Goal: Complete application form

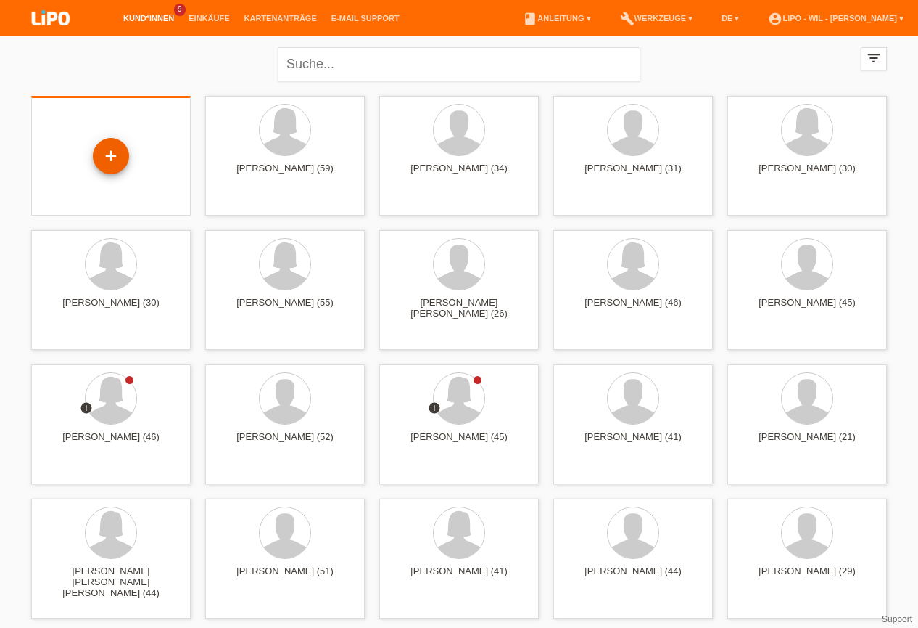
click at [120, 150] on div "+" at bounding box center [111, 156] width 35 height 25
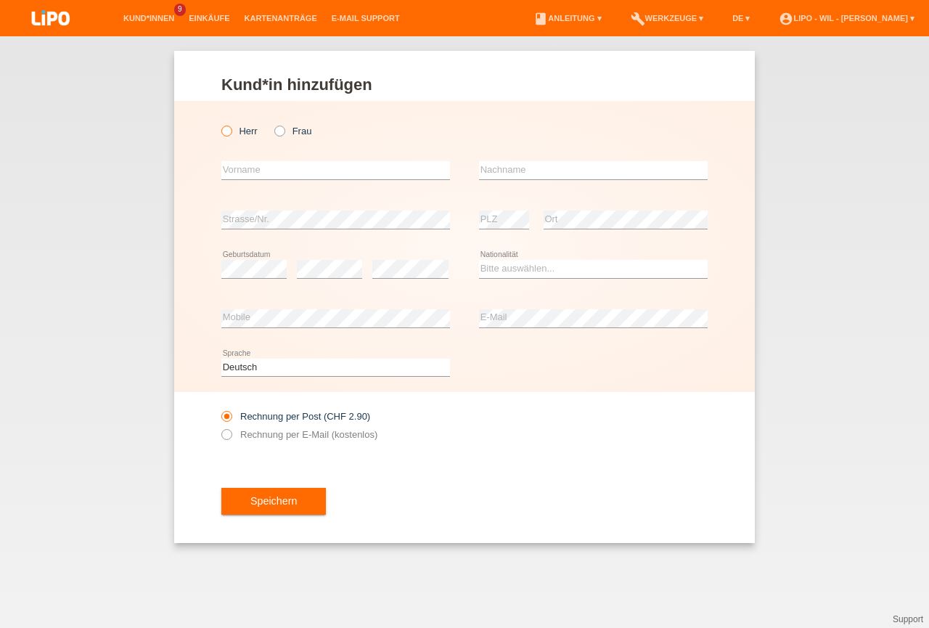
click at [219, 123] on icon at bounding box center [219, 123] width 0 height 0
click at [225, 132] on input "Herr" at bounding box center [225, 130] width 9 height 9
radio input "true"
click at [237, 168] on input "text" at bounding box center [335, 170] width 229 height 18
type input "[PERSON_NAME]"
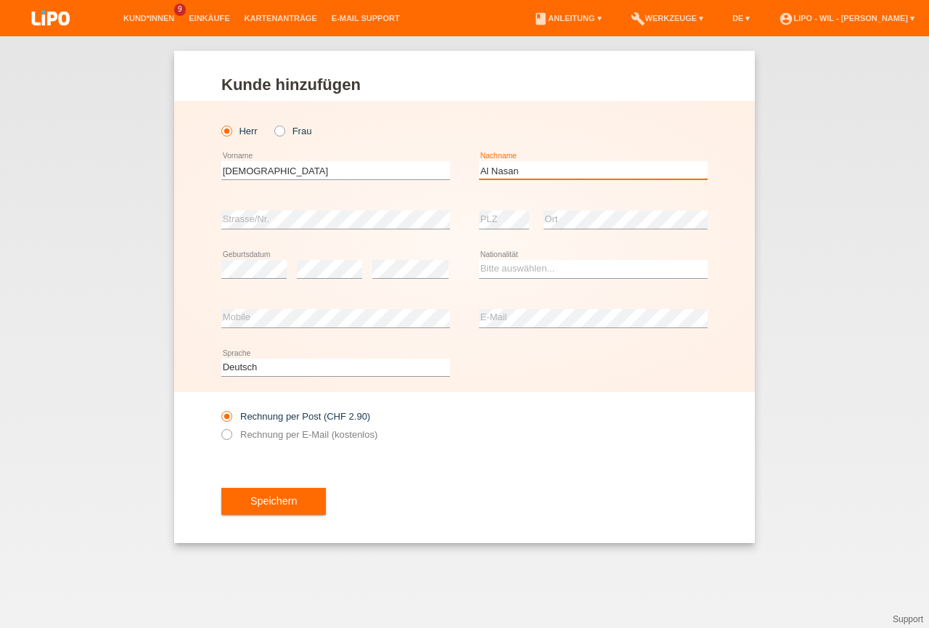
type input "Al Nasan"
click at [479, 260] on select "Bitte auswählen... Schweiz Deutschland Liechtenstein Österreich ------------ Af…" at bounding box center [593, 268] width 229 height 17
select select "SY"
click at [0, 0] on option "Syrien" at bounding box center [0, 0] width 0 height 0
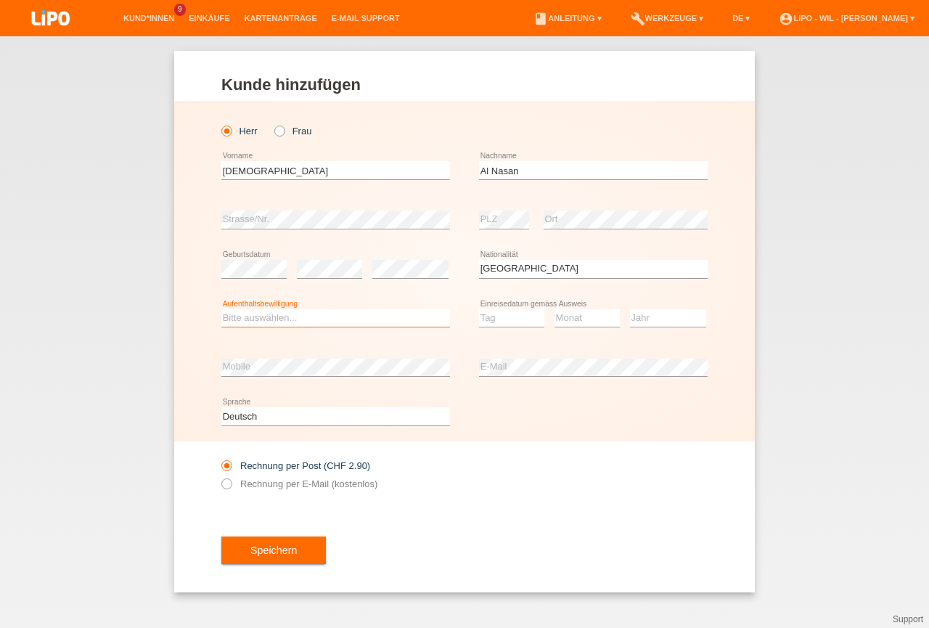
click at [221, 309] on select "Bitte auswählen... C B B - Flüchtlingsstatus Andere" at bounding box center [335, 317] width 229 height 17
click at [0, 0] on option "Andere" at bounding box center [0, 0] width 0 height 0
click at [221, 309] on select "Bitte auswählen... C B B - Flüchtlingsstatus Andere" at bounding box center [335, 317] width 229 height 17
select select "BF"
click at [0, 0] on option "B - Flüchtlingsstatus" at bounding box center [0, 0] width 0 height 0
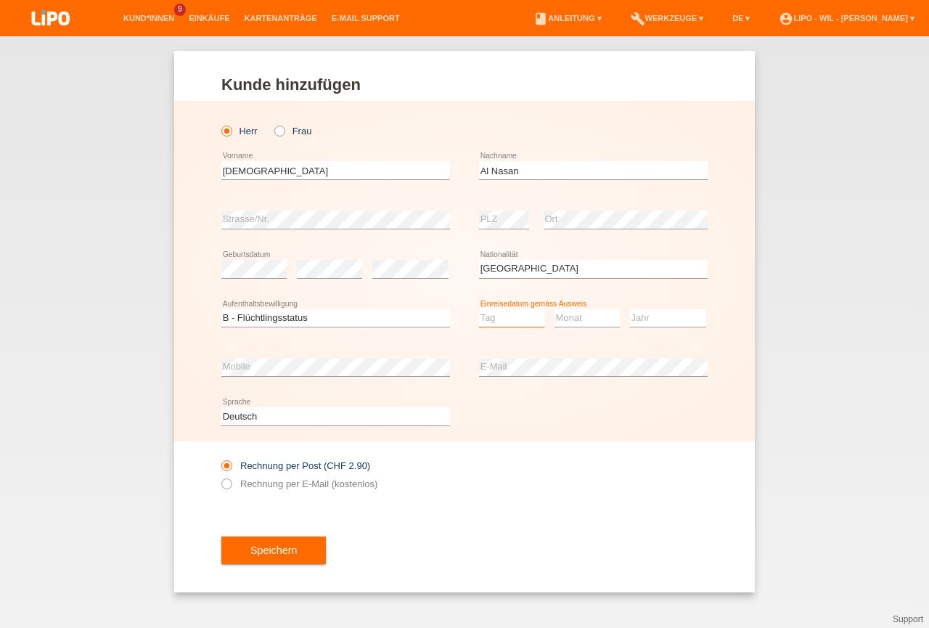
click at [479, 309] on select "Tag 01 02 03 04 05 06 07 08 09 10 11" at bounding box center [511, 317] width 65 height 17
select select "15"
click at [0, 0] on option "15" at bounding box center [0, 0] width 0 height 0
click at [554, 309] on select "Monat 01 02 03 04 05 06 07 08 09 10 11" at bounding box center [586, 317] width 65 height 17
select select "09"
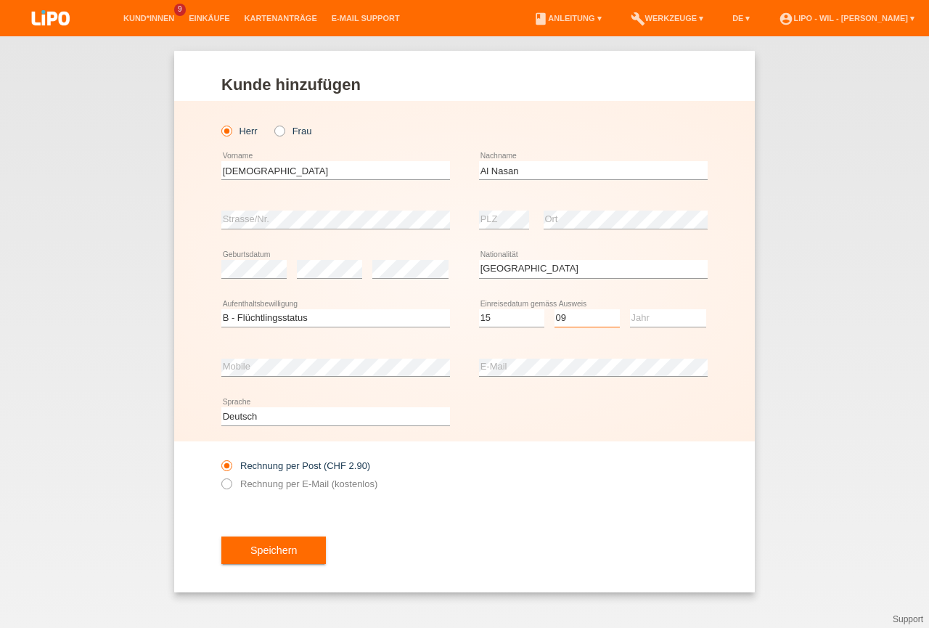
click at [0, 0] on option "09" at bounding box center [0, 0] width 0 height 0
click at [630, 309] on select "Jahr 2025 2024 2023 2022 2021 2020 2019 2018 2017 2016 2015 2014 2013 2012 2011…" at bounding box center [668, 317] width 76 height 17
select select "2022"
click at [0, 0] on option "2022" at bounding box center [0, 0] width 0 height 0
click at [219, 476] on icon at bounding box center [219, 476] width 0 height 0
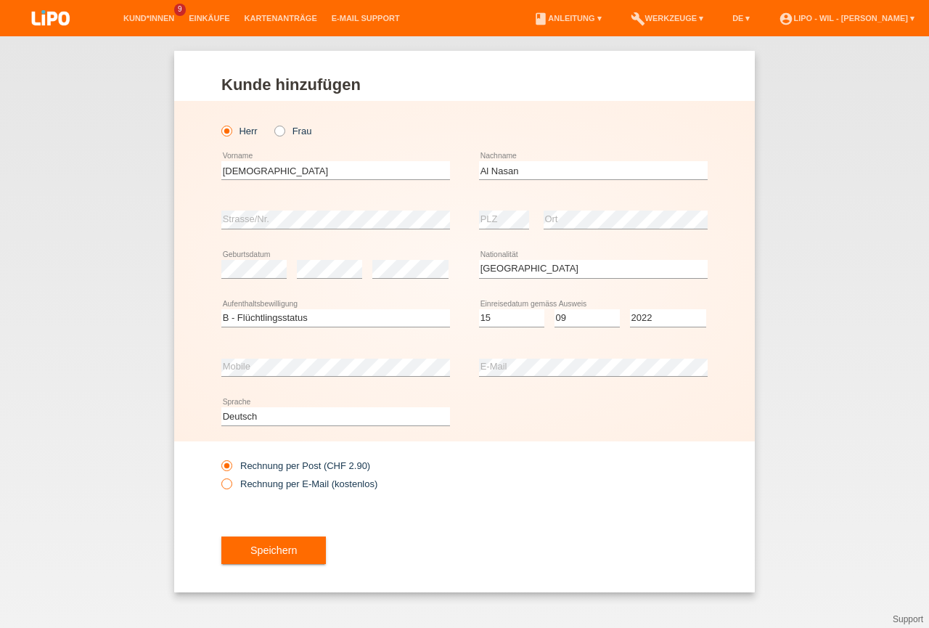
click at [226, 483] on input "Rechnung per E-Mail (kostenlos)" at bounding box center [225, 487] width 9 height 18
radio input "true"
click at [287, 551] on span "Speichern" at bounding box center [273, 550] width 46 height 12
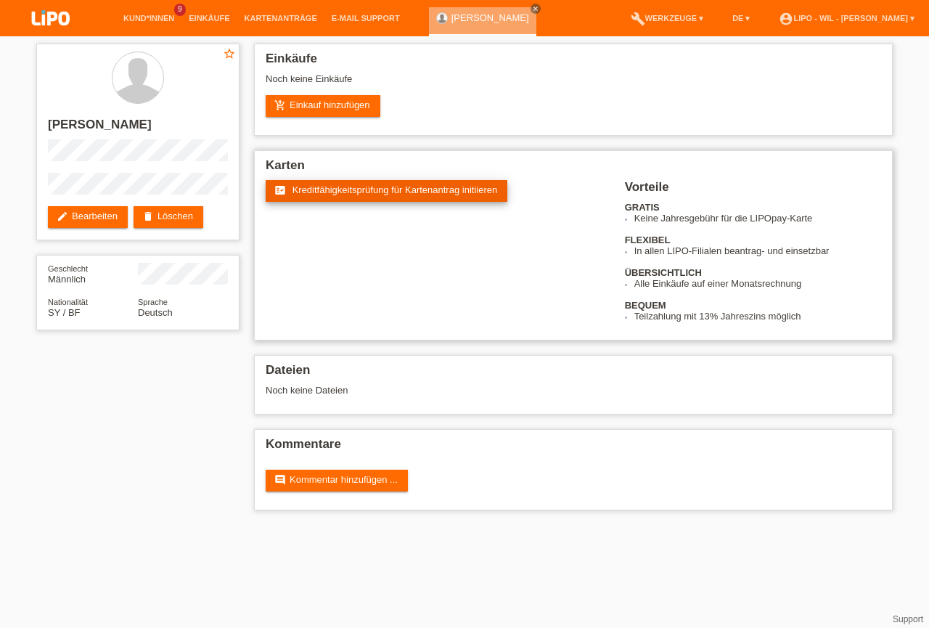
click at [363, 184] on link "fact_check Kreditfähigkeitsprüfung für Kartenantrag initiieren" at bounding box center [387, 191] width 242 height 22
